Goal: Task Accomplishment & Management: Use online tool/utility

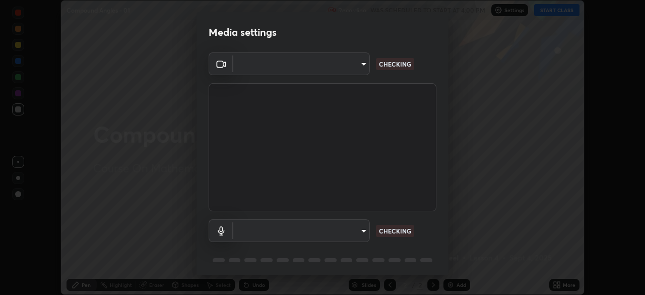
scroll to position [295, 645]
type input "8e51ced37930e971e34d94304a72bdf124377ca82fa83f25b6b4e34e328f1921"
type input "default"
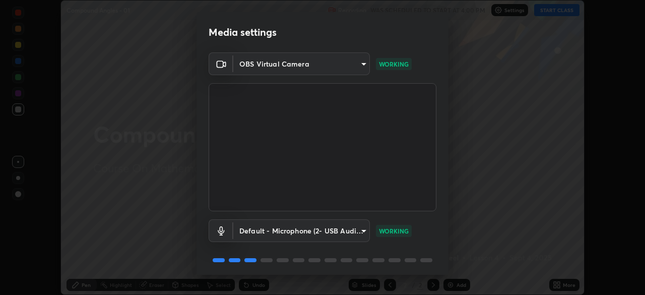
scroll to position [36, 0]
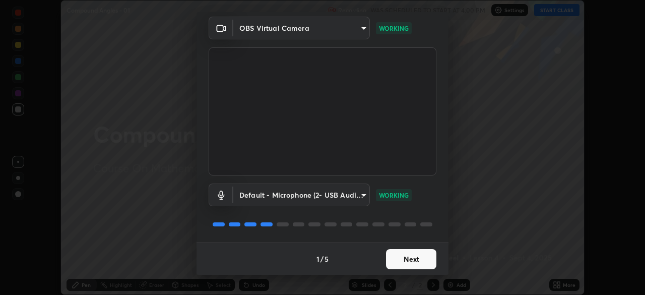
click at [413, 256] on button "Next" at bounding box center [411, 259] width 50 height 20
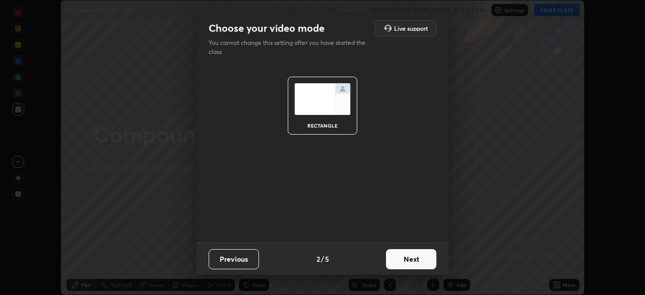
click at [417, 260] on button "Next" at bounding box center [411, 259] width 50 height 20
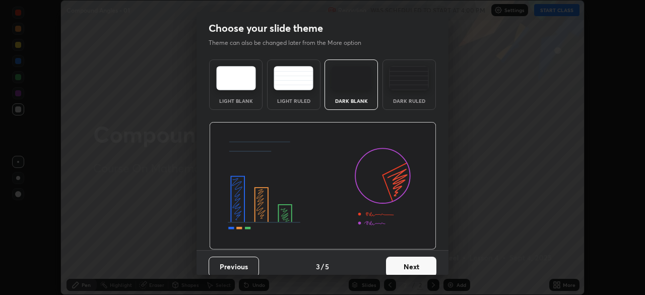
scroll to position [8, 0]
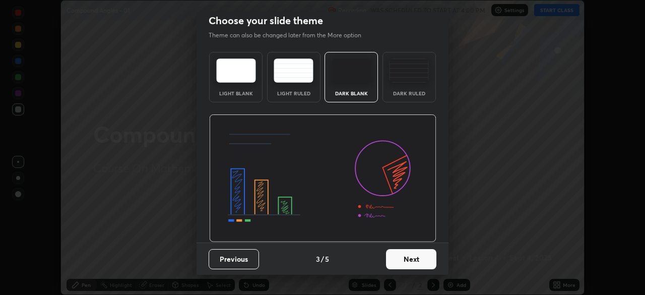
click at [413, 258] on button "Next" at bounding box center [411, 259] width 50 height 20
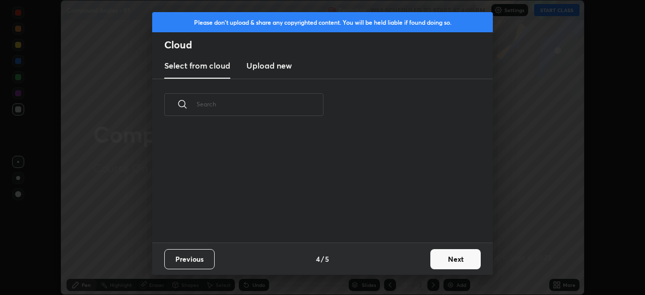
click at [442, 260] on button "Next" at bounding box center [455, 259] width 50 height 20
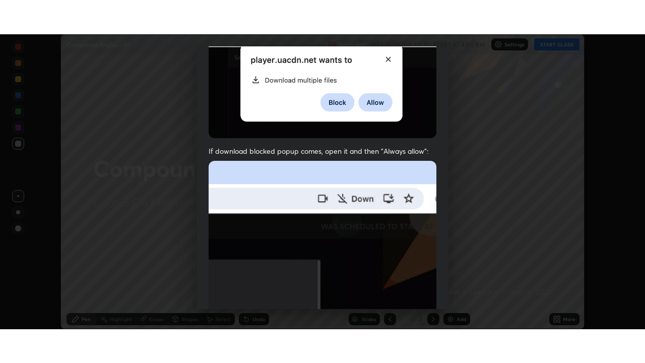
scroll to position [241, 0]
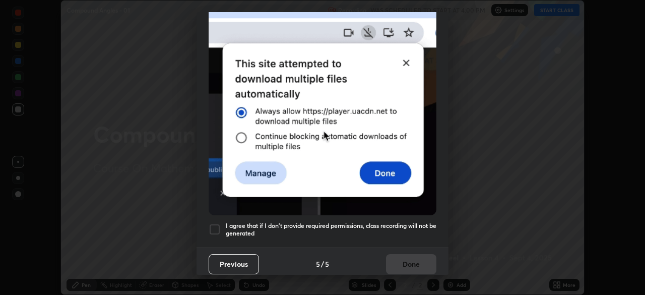
click at [400, 222] on h5 "I agree that if I don't provide required permissions, class recording will not …" at bounding box center [331, 230] width 211 height 16
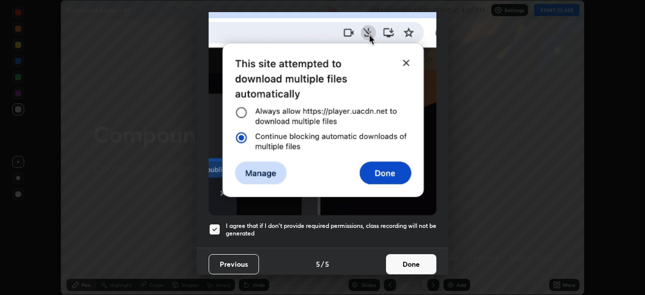
click at [414, 257] on button "Done" at bounding box center [411, 264] width 50 height 20
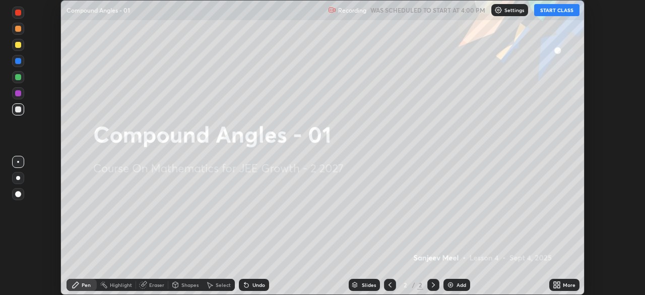
click at [543, 12] on button "START CLASS" at bounding box center [556, 10] width 45 height 12
click at [562, 285] on div "More" at bounding box center [564, 285] width 30 height 12
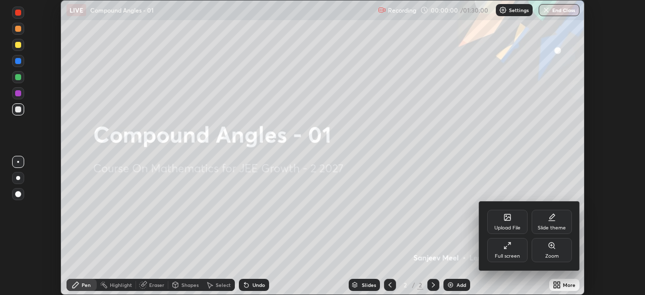
click at [509, 253] on div "Full screen" at bounding box center [507, 255] width 25 height 5
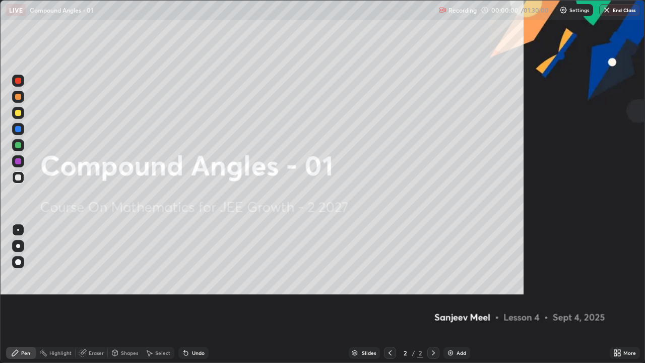
scroll to position [363, 645]
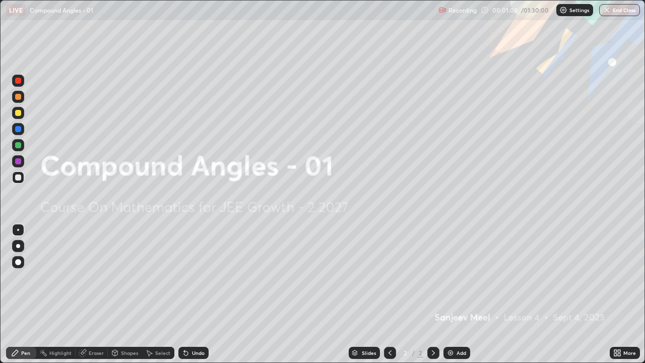
click at [451, 294] on img at bounding box center [450, 353] width 8 height 8
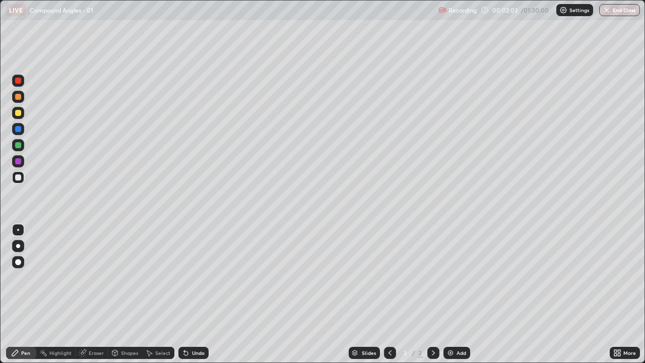
click at [196, 294] on div "Undo" at bounding box center [198, 352] width 13 height 5
click at [190, 294] on div "Undo" at bounding box center [193, 353] width 30 height 12
click at [189, 294] on div "Undo" at bounding box center [193, 353] width 30 height 12
click at [452, 294] on img at bounding box center [450, 353] width 8 height 8
click at [192, 294] on div "Undo" at bounding box center [198, 352] width 13 height 5
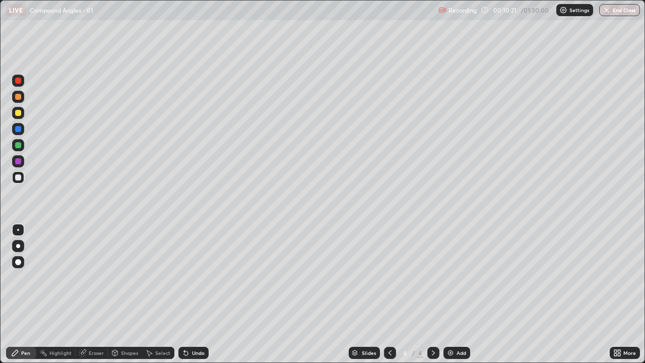
click at [192, 294] on div "Undo" at bounding box center [198, 352] width 13 height 5
click at [194, 294] on div "Undo" at bounding box center [198, 352] width 13 height 5
click at [189, 294] on div "Undo" at bounding box center [193, 353] width 30 height 12
click at [90, 294] on div "Eraser" at bounding box center [96, 352] width 15 height 5
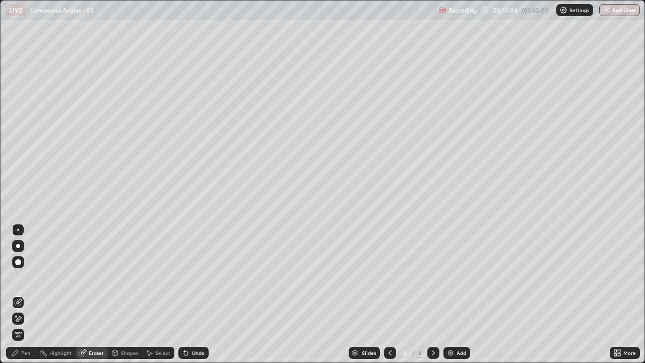
click at [19, 262] on div at bounding box center [18, 262] width 6 height 6
click at [26, 294] on div "Pen" at bounding box center [25, 352] width 9 height 5
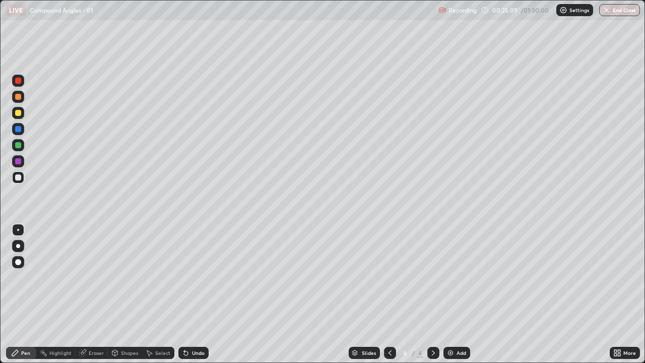
click at [456, 294] on div "Add" at bounding box center [461, 352] width 10 height 5
click at [22, 159] on div at bounding box center [18, 161] width 12 height 12
click at [20, 176] on div at bounding box center [18, 177] width 6 height 6
click at [19, 161] on div at bounding box center [18, 161] width 6 height 6
click at [20, 177] on div at bounding box center [18, 177] width 6 height 6
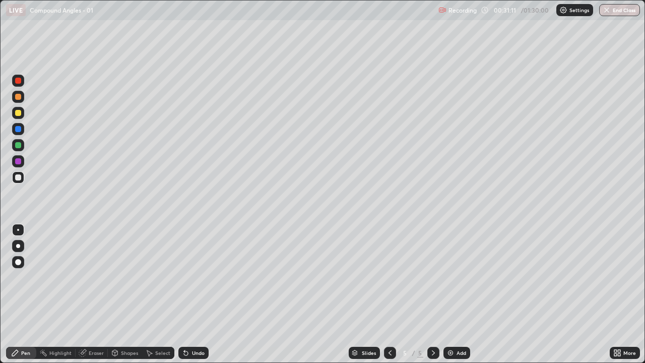
click at [456, 294] on div "Add" at bounding box center [461, 352] width 10 height 5
click at [454, 294] on div "Add" at bounding box center [456, 353] width 27 height 12
click at [456, 294] on div "Add" at bounding box center [461, 352] width 10 height 5
click at [87, 294] on div "Eraser" at bounding box center [92, 353] width 32 height 12
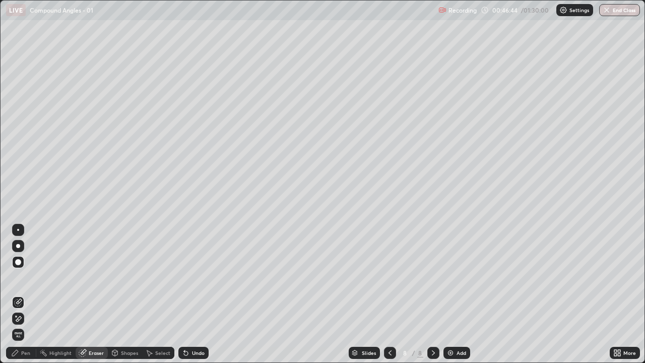
click at [23, 294] on div "Pen" at bounding box center [25, 352] width 9 height 5
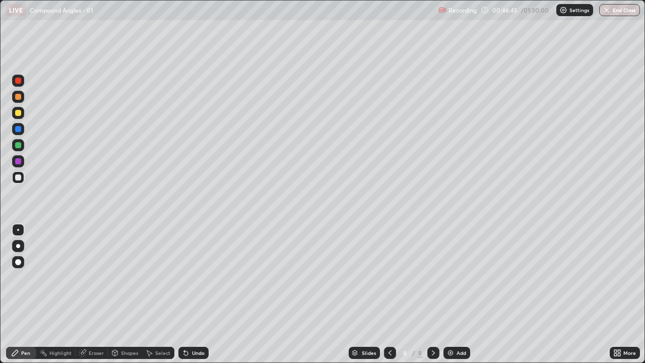
click at [18, 176] on div at bounding box center [18, 177] width 6 height 6
click at [195, 294] on div "Undo" at bounding box center [198, 352] width 13 height 5
click at [196, 294] on div "Undo" at bounding box center [198, 352] width 13 height 5
click at [198, 294] on div "Undo" at bounding box center [198, 352] width 13 height 5
click at [196, 294] on div "Undo" at bounding box center [193, 353] width 30 height 12
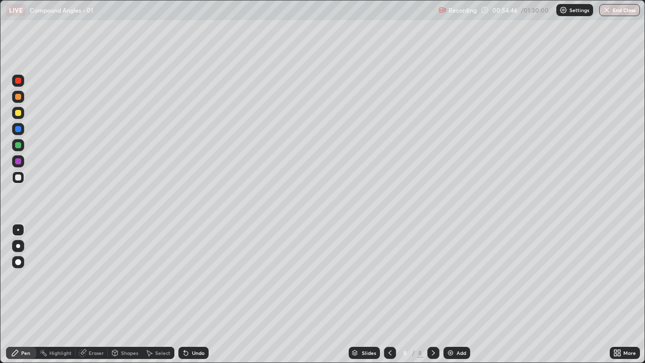
click at [454, 294] on div "Add" at bounding box center [456, 353] width 27 height 12
click at [18, 160] on div at bounding box center [18, 161] width 6 height 6
click at [19, 165] on div at bounding box center [18, 161] width 12 height 12
click at [18, 177] on div at bounding box center [18, 177] width 6 height 6
click at [465, 294] on div "Add" at bounding box center [456, 353] width 27 height 12
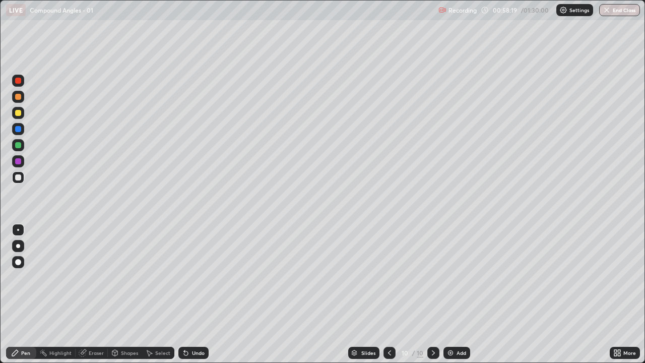
click at [19, 163] on div at bounding box center [18, 161] width 6 height 6
click at [454, 294] on div "Add" at bounding box center [456, 353] width 27 height 12
click at [390, 294] on div at bounding box center [390, 353] width 12 height 12
click at [193, 294] on div "Undo" at bounding box center [198, 352] width 13 height 5
click at [22, 176] on div at bounding box center [18, 177] width 12 height 12
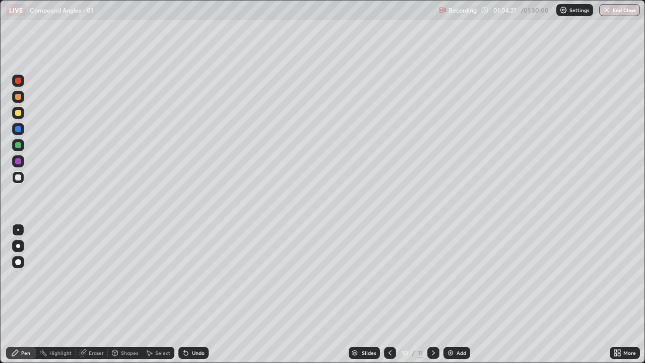
click at [511, 294] on div "Slides 10 / 11 Add" at bounding box center [409, 353] width 401 height 20
click at [96, 294] on div "Eraser" at bounding box center [96, 352] width 15 height 5
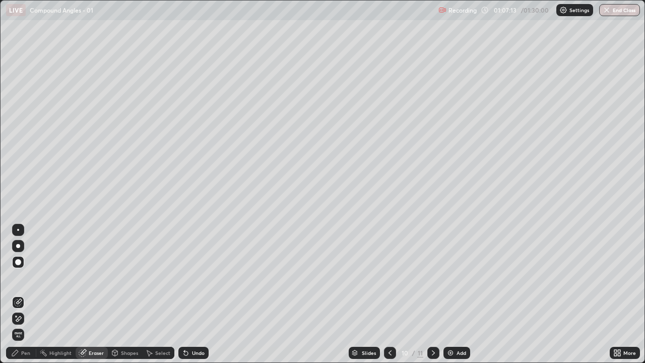
click at [22, 294] on div "Pen" at bounding box center [25, 352] width 9 height 5
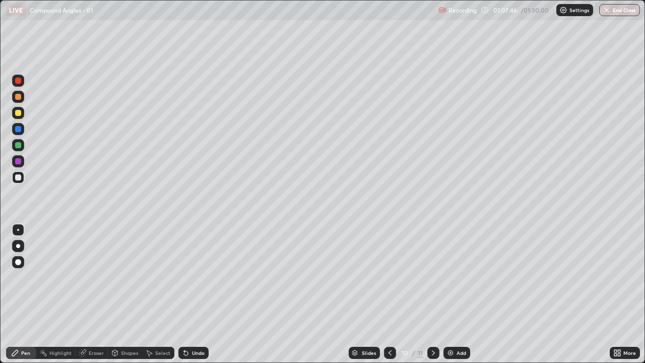
click at [432, 294] on icon at bounding box center [433, 353] width 8 height 8
click at [184, 294] on icon at bounding box center [186, 353] width 4 height 4
click at [195, 294] on div "Undo" at bounding box center [198, 352] width 13 height 5
click at [194, 294] on div "Undo" at bounding box center [198, 352] width 13 height 5
click at [188, 294] on icon at bounding box center [186, 353] width 8 height 8
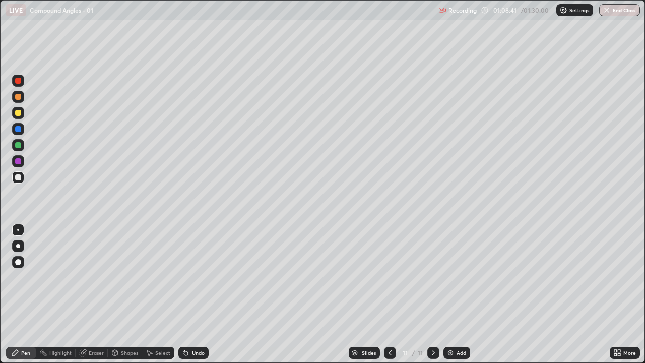
click at [192, 294] on div "Undo" at bounding box center [198, 352] width 13 height 5
click at [389, 294] on icon at bounding box center [390, 353] width 8 height 8
click at [433, 294] on icon at bounding box center [433, 353] width 8 height 8
click at [19, 162] on div at bounding box center [18, 161] width 6 height 6
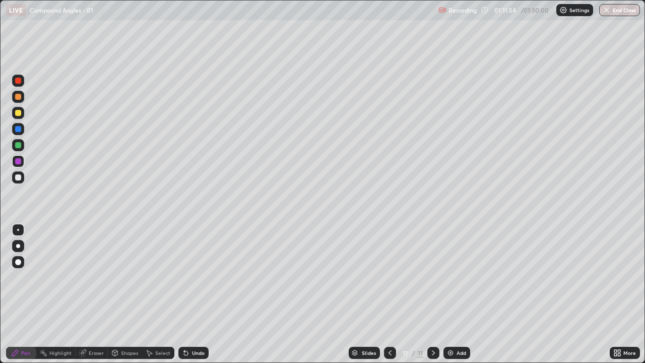
click at [20, 173] on div at bounding box center [18, 177] width 12 height 12
click at [240, 294] on div "Slides 11 / 11 Add" at bounding box center [409, 353] width 401 height 20
click at [225, 294] on div "Slides 11 / 11 Add" at bounding box center [409, 353] width 401 height 20
click at [452, 294] on div "Add" at bounding box center [456, 353] width 27 height 12
click at [19, 160] on div at bounding box center [18, 161] width 6 height 6
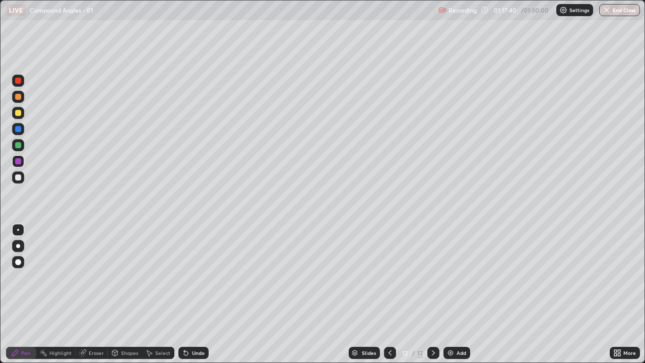
click at [194, 294] on div "Undo" at bounding box center [193, 353] width 30 height 12
click at [121, 294] on div "Shapes" at bounding box center [129, 352] width 17 height 5
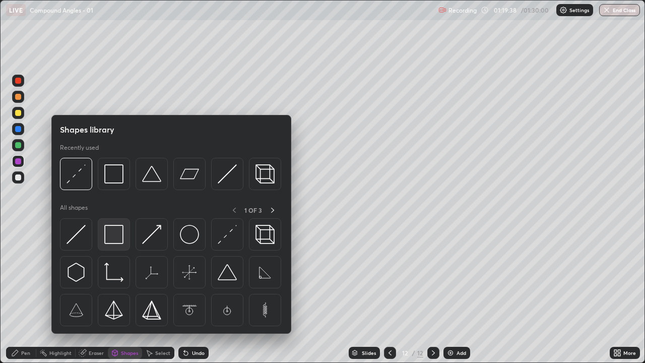
click at [114, 232] on img at bounding box center [113, 234] width 19 height 19
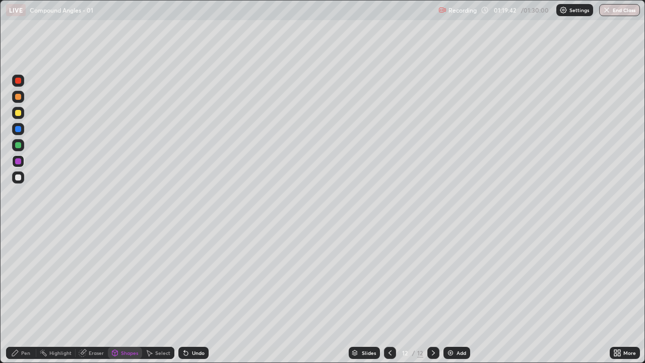
click at [25, 294] on div "Pen" at bounding box center [25, 352] width 9 height 5
click at [17, 175] on div at bounding box center [18, 177] width 6 height 6
click at [186, 294] on icon at bounding box center [186, 353] width 8 height 8
click at [184, 294] on icon at bounding box center [186, 353] width 4 height 4
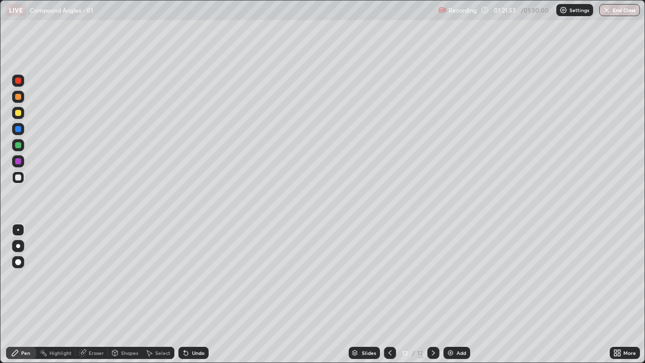
click at [184, 294] on icon at bounding box center [186, 353] width 4 height 4
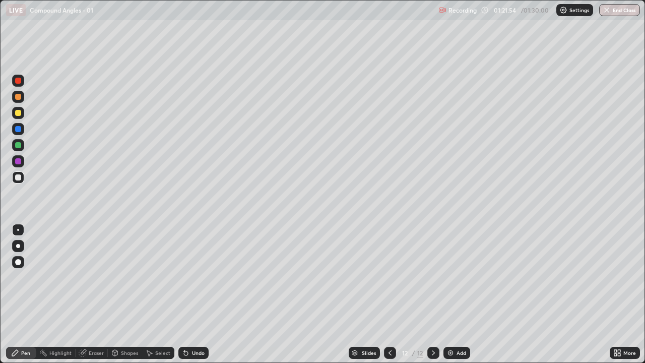
click at [184, 294] on icon at bounding box center [186, 353] width 4 height 4
click at [185, 294] on div "Undo" at bounding box center [193, 353] width 30 height 12
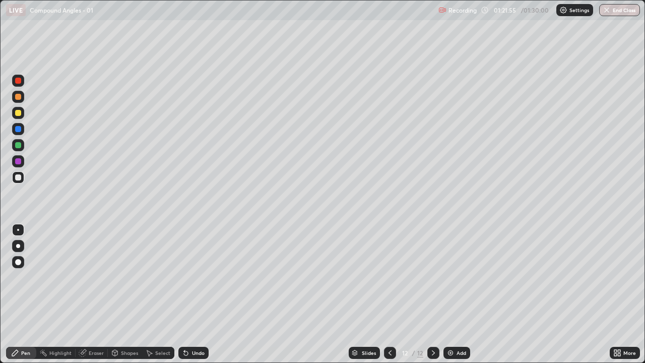
click at [184, 294] on div "Undo" at bounding box center [193, 353] width 30 height 12
click at [183, 294] on div "Undo" at bounding box center [193, 353] width 30 height 12
click at [184, 294] on icon at bounding box center [186, 353] width 8 height 8
click at [183, 294] on div "Undo" at bounding box center [193, 353] width 30 height 12
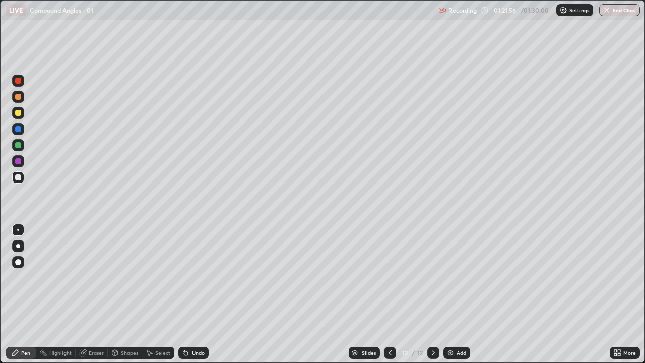
click at [184, 294] on div "Undo" at bounding box center [193, 353] width 30 height 12
click at [184, 294] on icon at bounding box center [186, 353] width 4 height 4
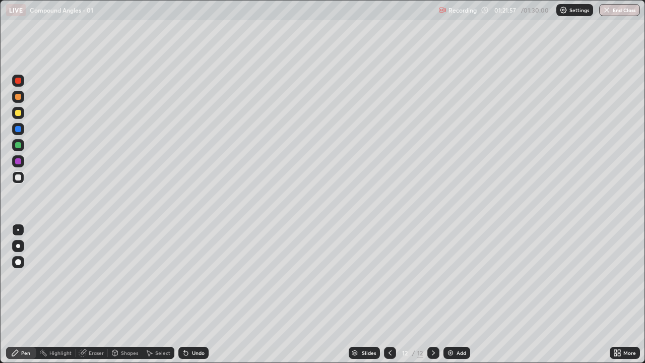
click at [184, 294] on icon at bounding box center [186, 353] width 4 height 4
click at [184, 294] on icon at bounding box center [186, 353] width 8 height 8
click at [183, 294] on div "Undo" at bounding box center [193, 353] width 30 height 12
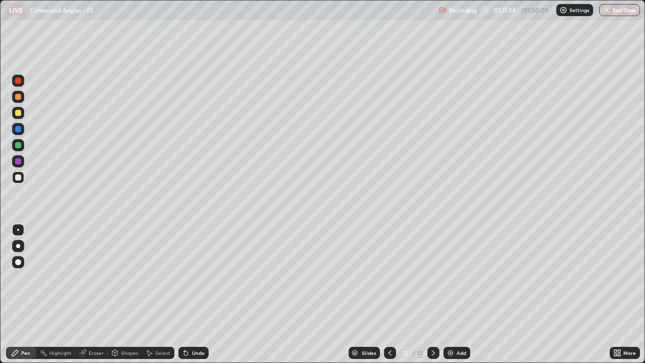
click at [183, 294] on div "Undo" at bounding box center [193, 353] width 30 height 12
click at [184, 294] on div "Undo" at bounding box center [193, 353] width 30 height 12
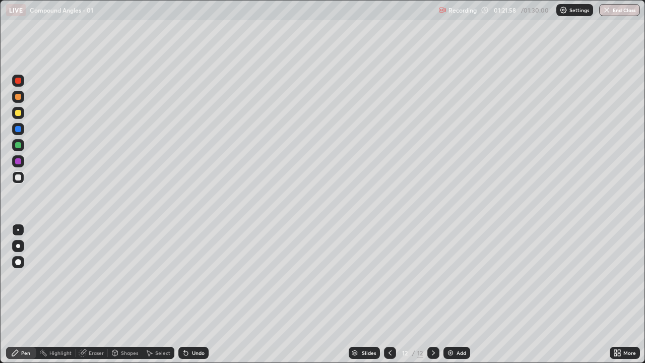
click at [184, 294] on div "Undo" at bounding box center [193, 353] width 30 height 12
click at [183, 294] on icon at bounding box center [186, 353] width 8 height 8
click at [184, 294] on icon at bounding box center [186, 353] width 8 height 8
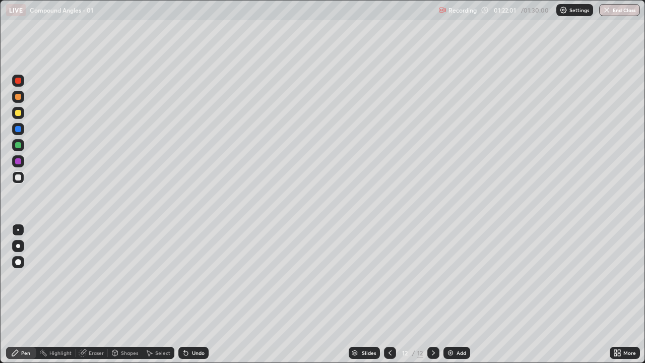
click at [184, 294] on div "Undo" at bounding box center [193, 353] width 30 height 12
click at [192, 294] on div "Undo" at bounding box center [198, 352] width 13 height 5
click at [611, 11] on img "button" at bounding box center [607, 10] width 8 height 8
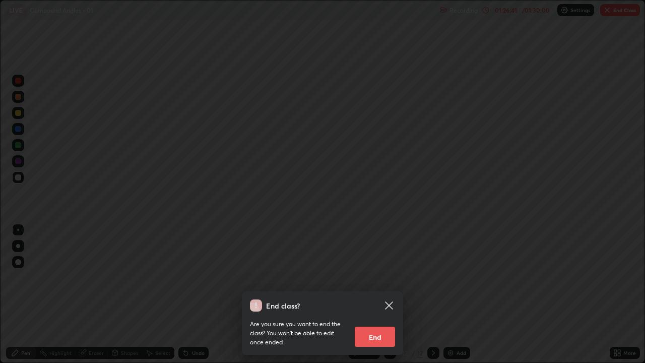
click at [370, 294] on button "End" at bounding box center [375, 336] width 40 height 20
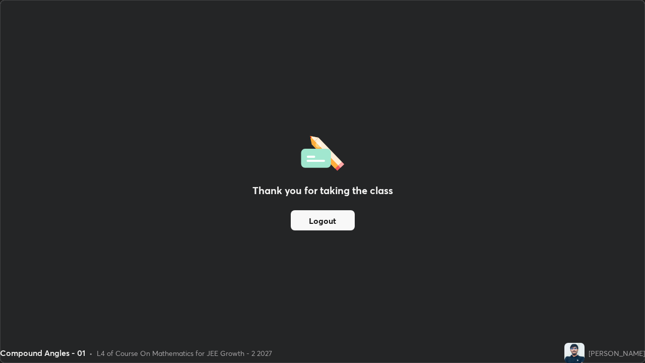
click at [607, 294] on div "[PERSON_NAME]" at bounding box center [616, 353] width 56 height 11
click at [325, 226] on button "Logout" at bounding box center [323, 220] width 64 height 20
